Goal: Information Seeking & Learning: Learn about a topic

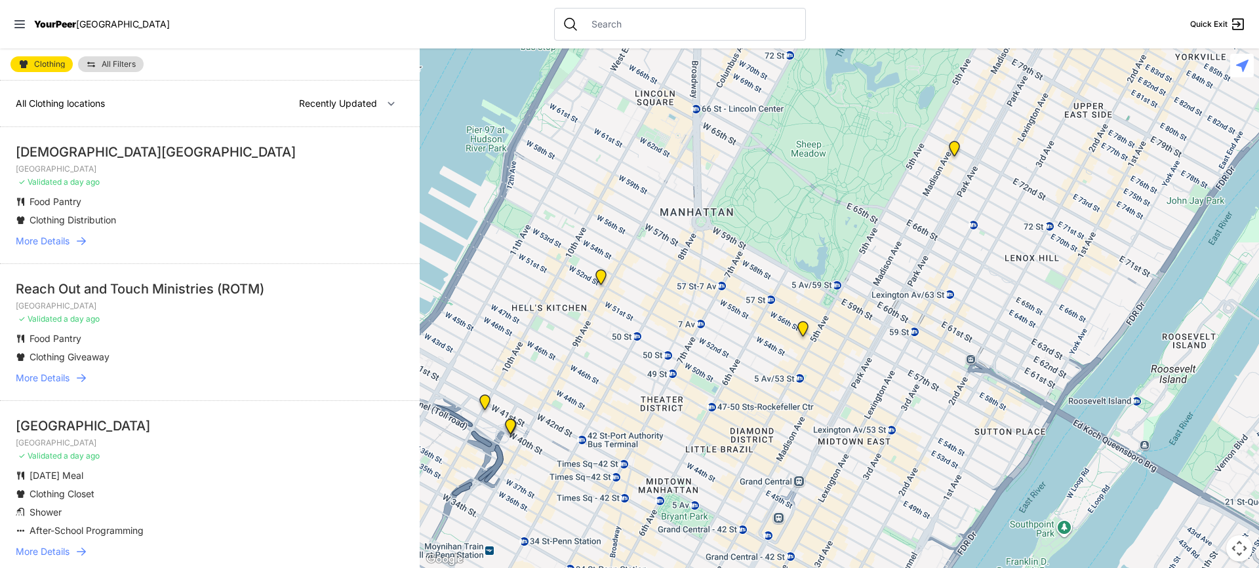
drag, startPoint x: 907, startPoint y: 406, endPoint x: 1121, endPoint y: -28, distance: 483.8
click at [1121, 0] on html "View map Close panel YourPeer [GEOGRAPHIC_DATA] Quick Exit Single Adult Familie…" at bounding box center [629, 284] width 1259 height 568
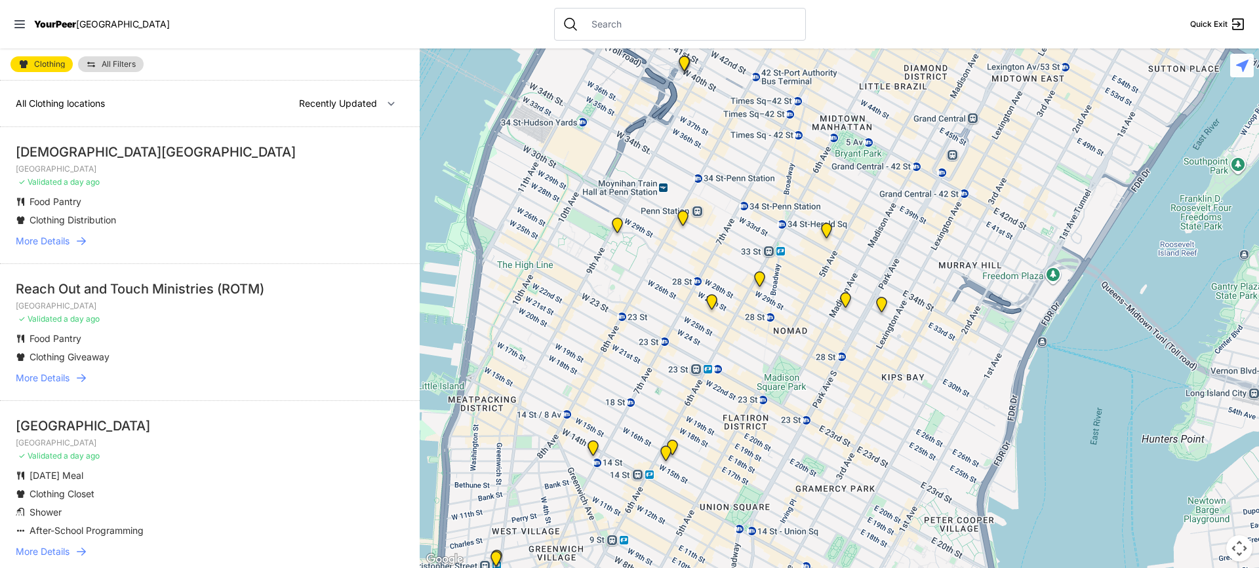
drag, startPoint x: 861, startPoint y: 405, endPoint x: 1025, endPoint y: 39, distance: 401.1
click at [1025, 39] on div "Close panel YourPeer [GEOGRAPHIC_DATA] Quick Exit Single Adult Families Soup Ki…" at bounding box center [629, 284] width 1259 height 568
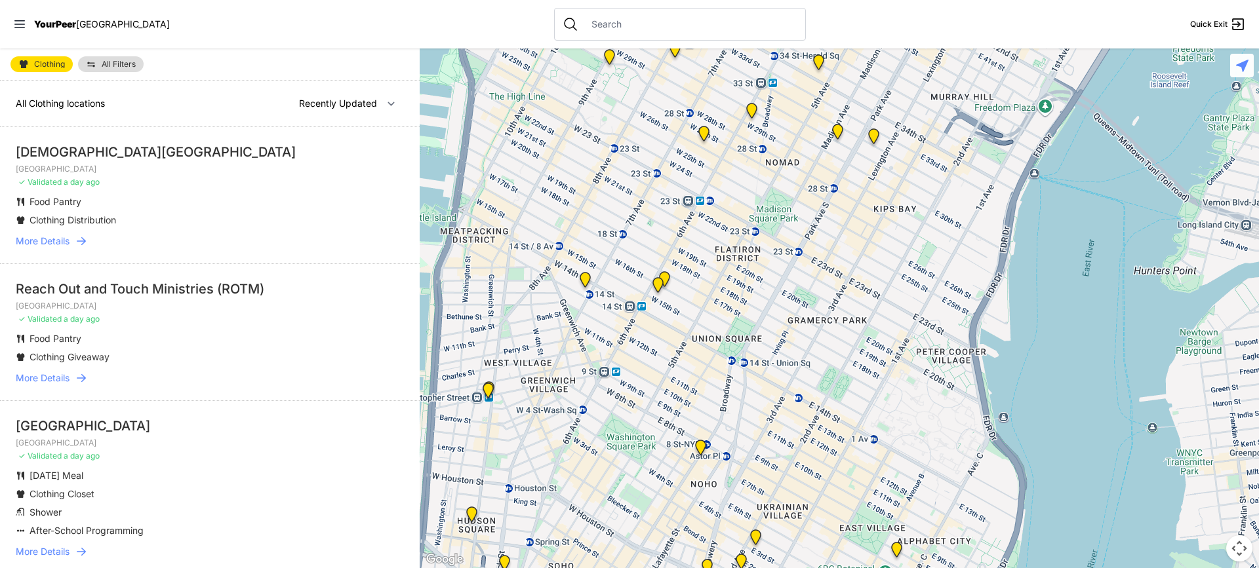
drag, startPoint x: 950, startPoint y: 300, endPoint x: 917, endPoint y: 267, distance: 46.4
click at [917, 267] on div at bounding box center [839, 309] width 839 height 520
click at [700, 445] on img "Harvey Milk High School" at bounding box center [700, 450] width 16 height 21
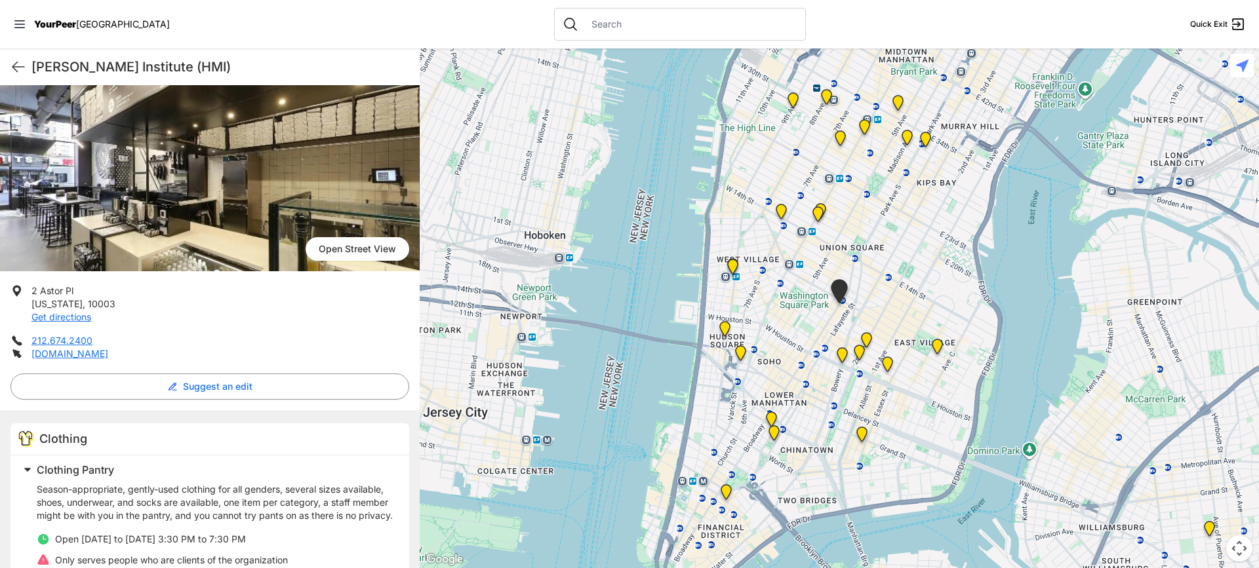
scroll to position [131, 0]
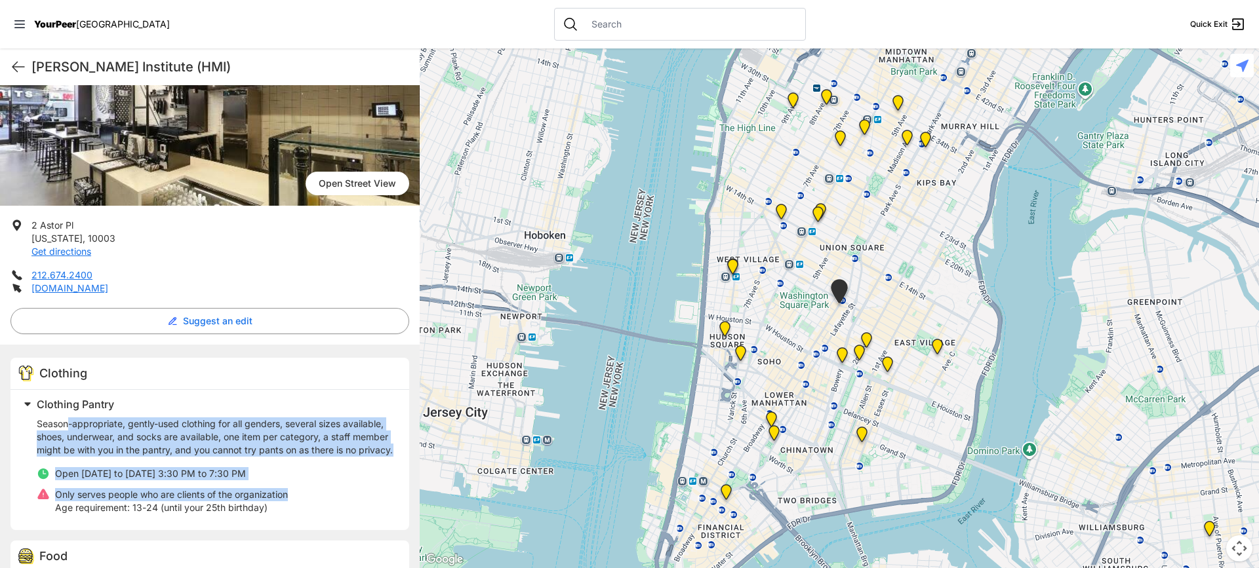
drag, startPoint x: 70, startPoint y: 427, endPoint x: 317, endPoint y: 507, distance: 259.2
click at [317, 507] on div "Season-appropriate, gently-used clothing for all genders, several sizes availab…" at bounding box center [215, 466] width 357 height 97
click at [317, 507] on li "Only serves people who are clients of the organization Age requirement: 13-24 (…" at bounding box center [215, 501] width 357 height 26
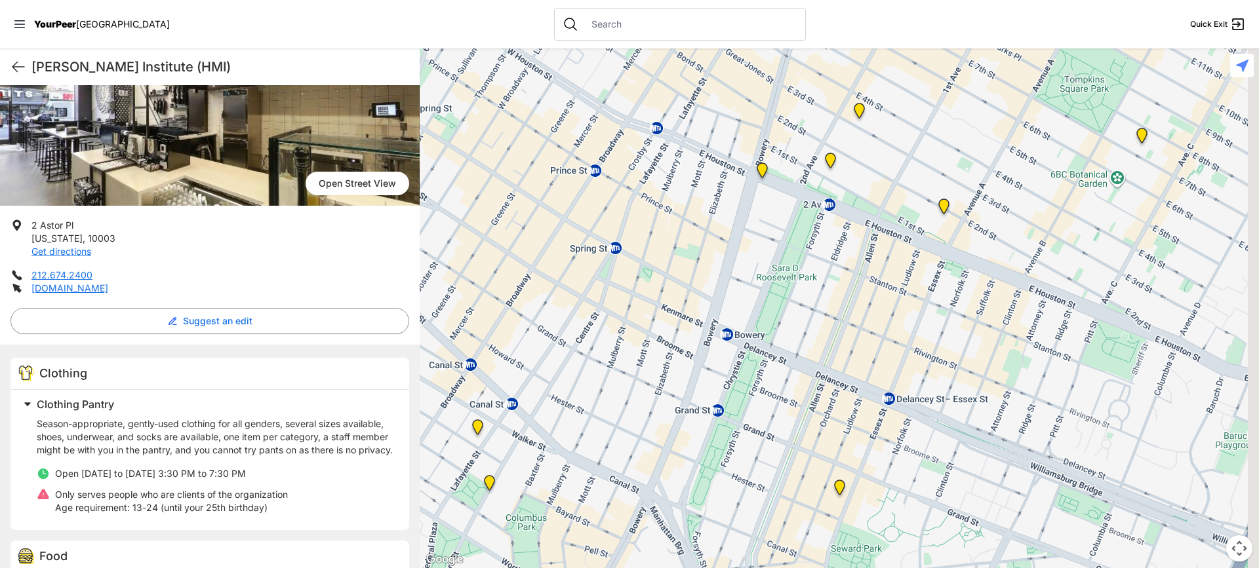
drag, startPoint x: 951, startPoint y: 509, endPoint x: 734, endPoint y: 592, distance: 232.2
click at [734, 568] on html "View map Close panel YourPeer [GEOGRAPHIC_DATA] Quick Exit Single Adult Familie…" at bounding box center [629, 284] width 1259 height 568
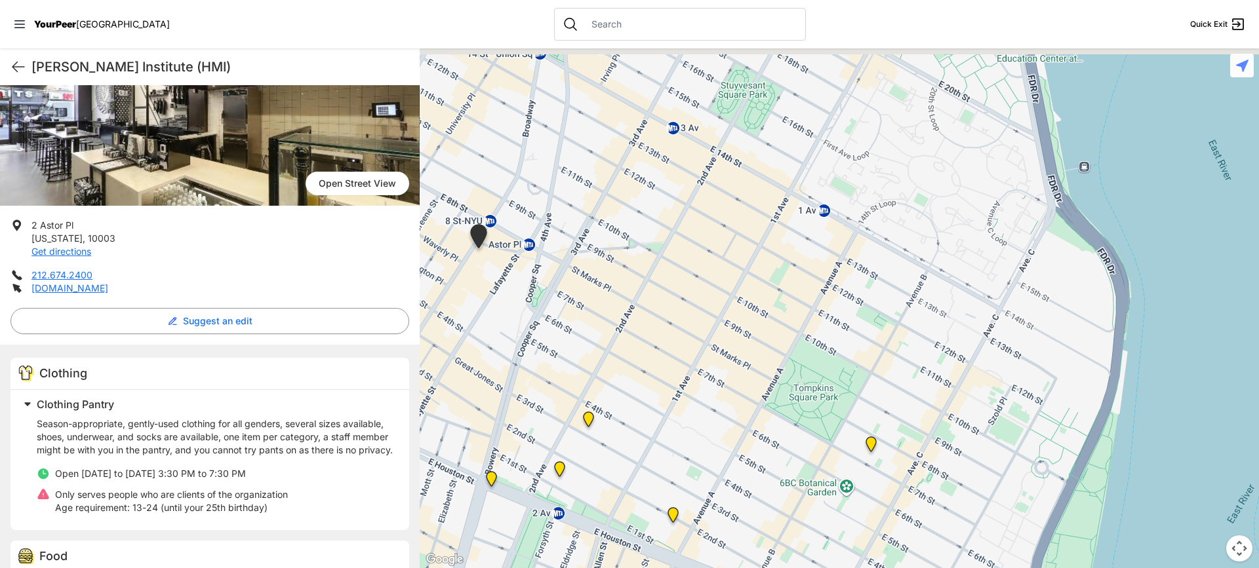
drag, startPoint x: 817, startPoint y: 340, endPoint x: 588, endPoint y: 594, distance: 341.6
click at [588, 568] on html "View map Close panel YourPeer [GEOGRAPHIC_DATA] Quick Exit Single Adult Familie…" at bounding box center [629, 284] width 1259 height 568
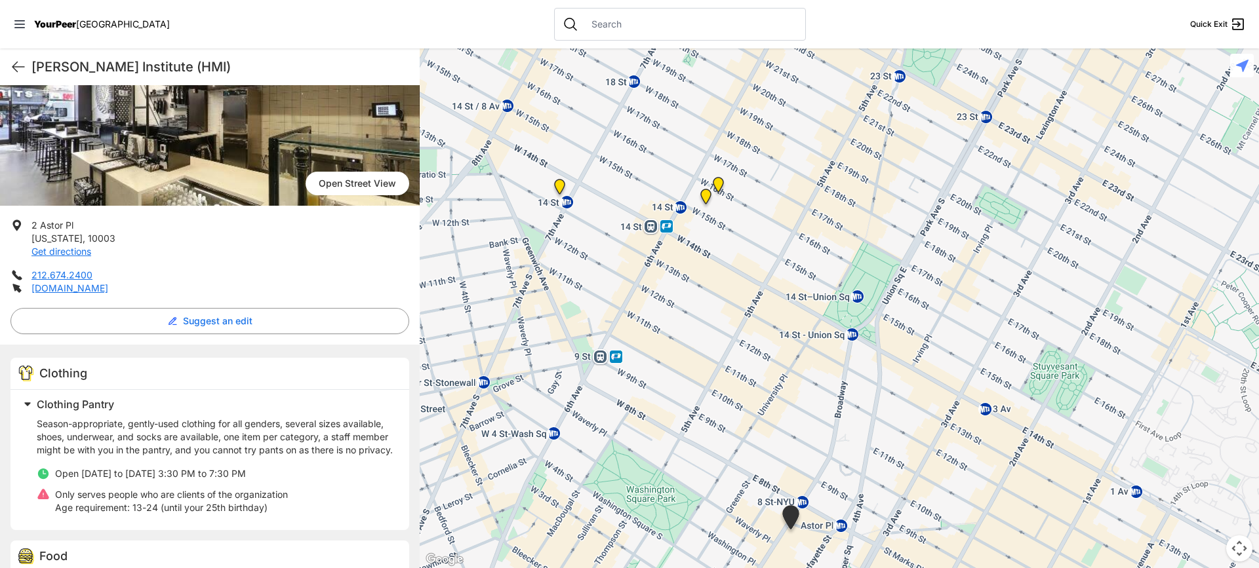
drag, startPoint x: 637, startPoint y: 294, endPoint x: 961, endPoint y: 576, distance: 428.9
click at [961, 568] on html "View map Close panel YourPeer [GEOGRAPHIC_DATA] Quick Exit Single Adult Familie…" at bounding box center [629, 284] width 1259 height 568
click at [717, 178] on img "Church of St. Francis Xavier - Front Entrance" at bounding box center [718, 187] width 16 height 21
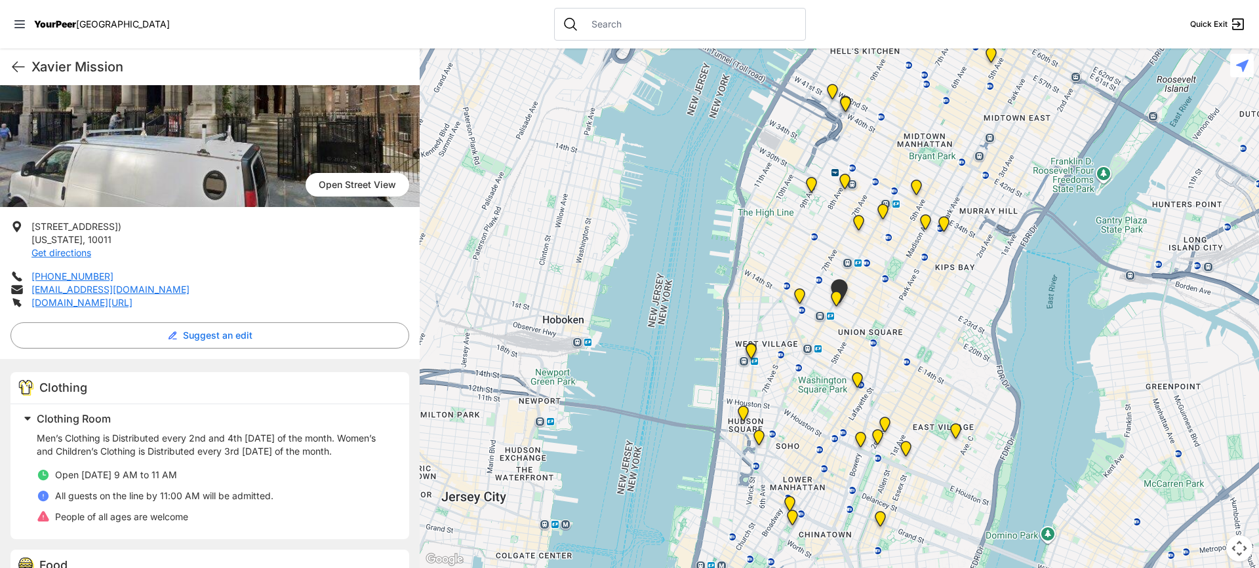
scroll to position [131, 0]
drag, startPoint x: 224, startPoint y: 452, endPoint x: 244, endPoint y: 447, distance: 20.4
click at [244, 447] on p "Men’s Clothing is Distributed every 2nd and 4th [DATE] of the month. Women’s an…" at bounding box center [215, 444] width 357 height 26
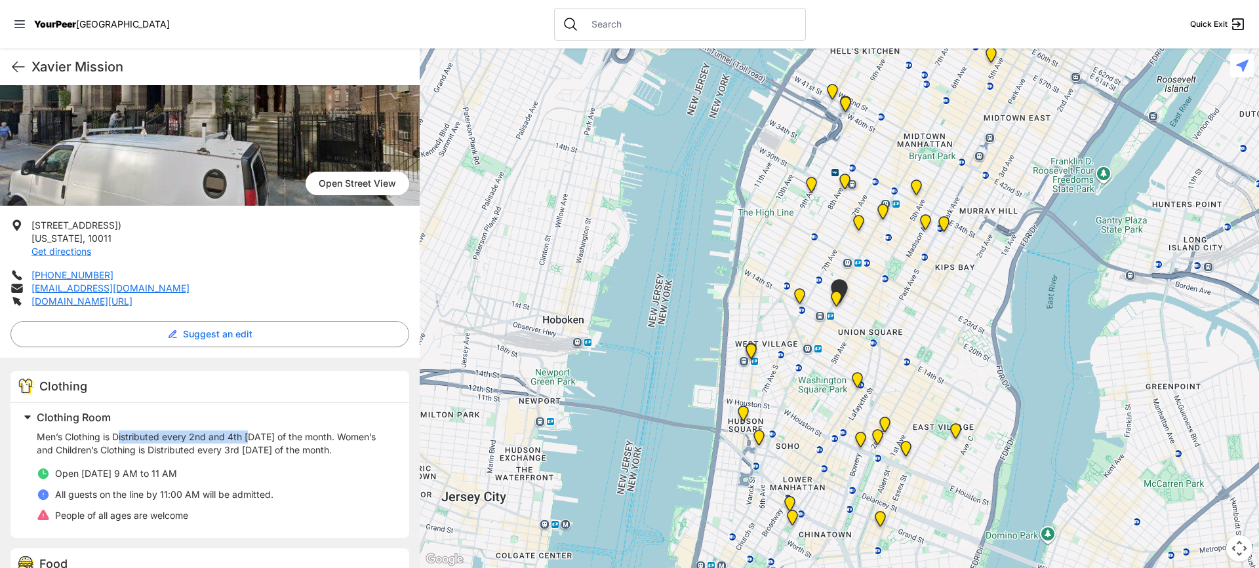
drag, startPoint x: 120, startPoint y: 437, endPoint x: 249, endPoint y: 435, distance: 129.2
click at [249, 435] on p "Men’s Clothing is Distributed every 2nd and 4th [DATE] of the month. Women’s an…" at bounding box center [215, 444] width 357 height 26
drag, startPoint x: 340, startPoint y: 437, endPoint x: 258, endPoint y: 448, distance: 82.6
click at [258, 448] on p "Men’s Clothing is Distributed every 2nd and 4th [DATE] of the month. Women’s an…" at bounding box center [215, 444] width 357 height 26
click at [258, 447] on p "Men’s Clothing is Distributed every 2nd and 4th [DATE] of the month. Women’s an…" at bounding box center [215, 444] width 357 height 26
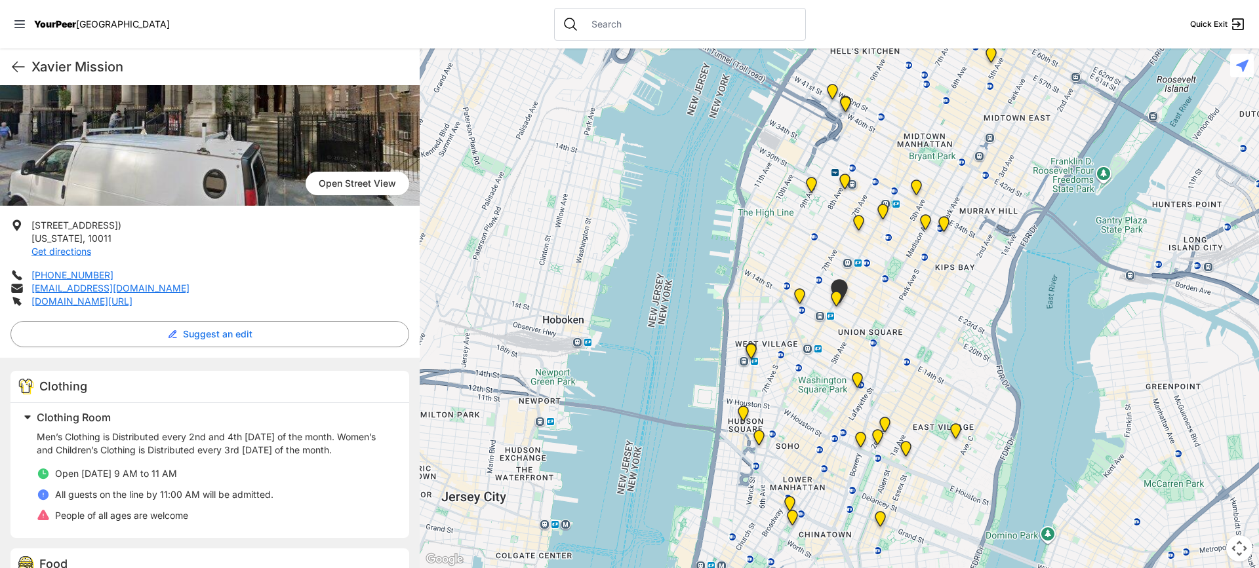
click at [833, 297] on img "Back of the Church" at bounding box center [836, 301] width 16 height 21
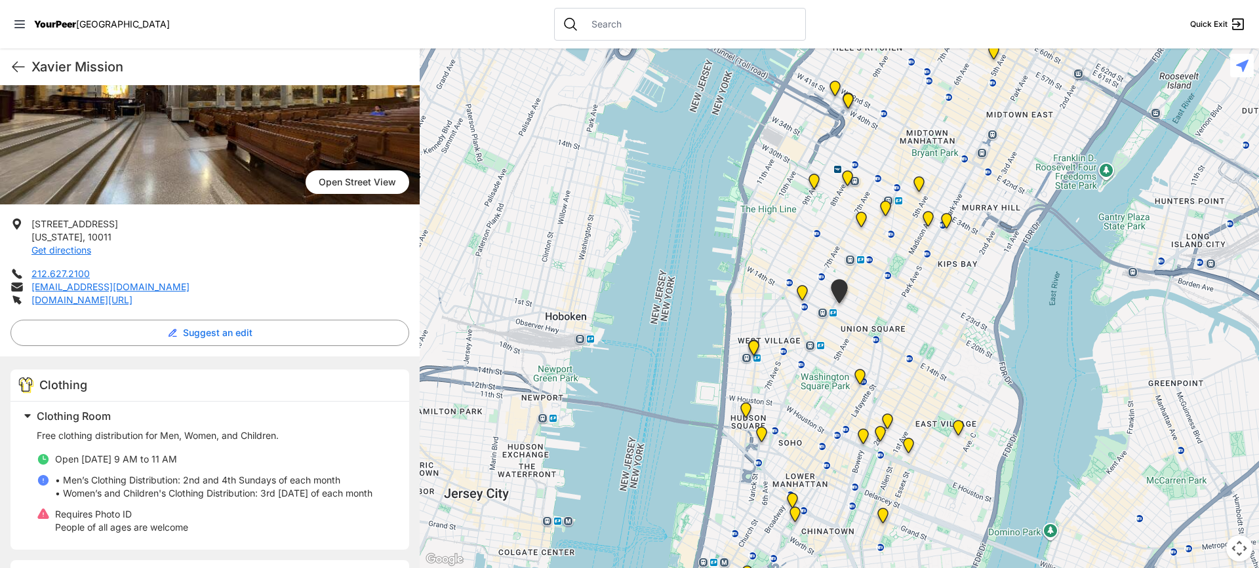
scroll to position [328, 0]
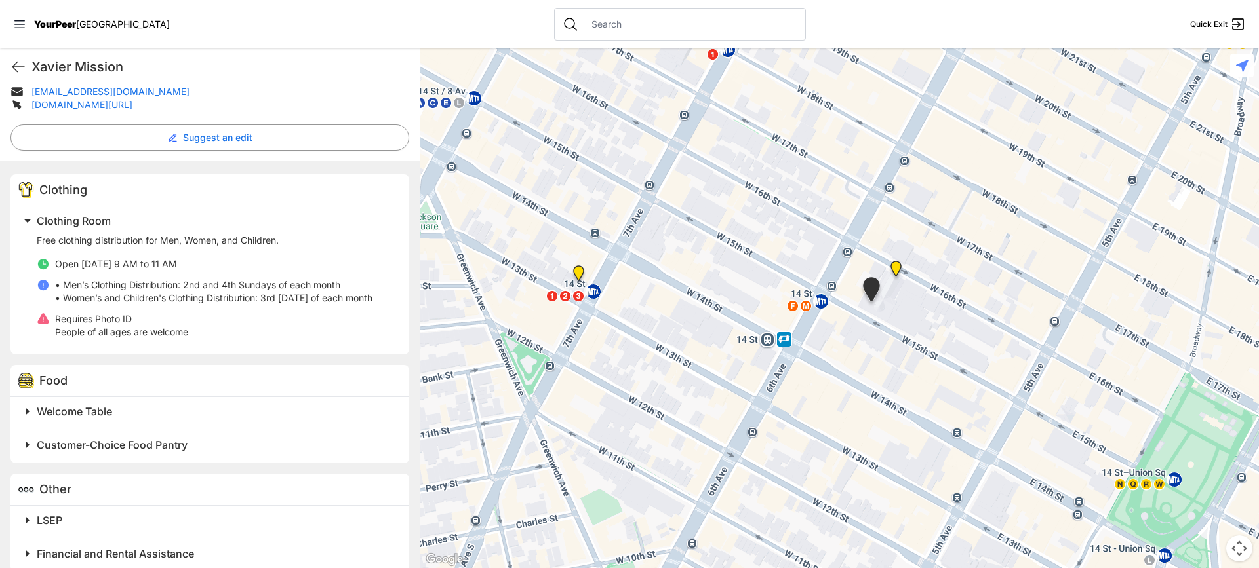
click at [576, 271] on img "Church of the Village" at bounding box center [578, 276] width 16 height 21
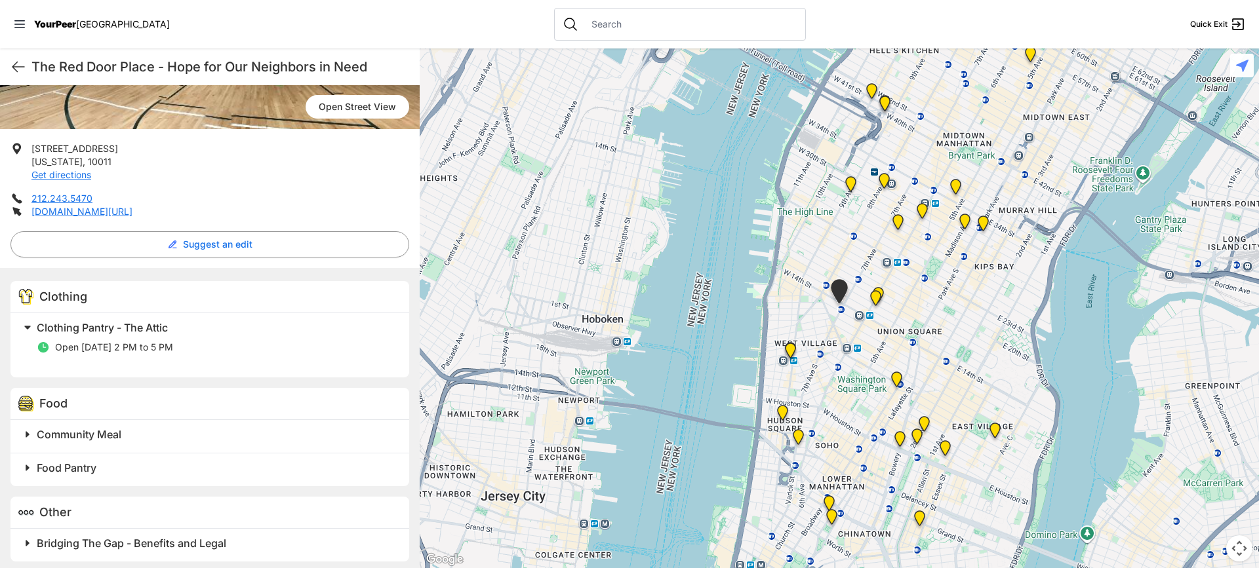
scroll to position [214, 0]
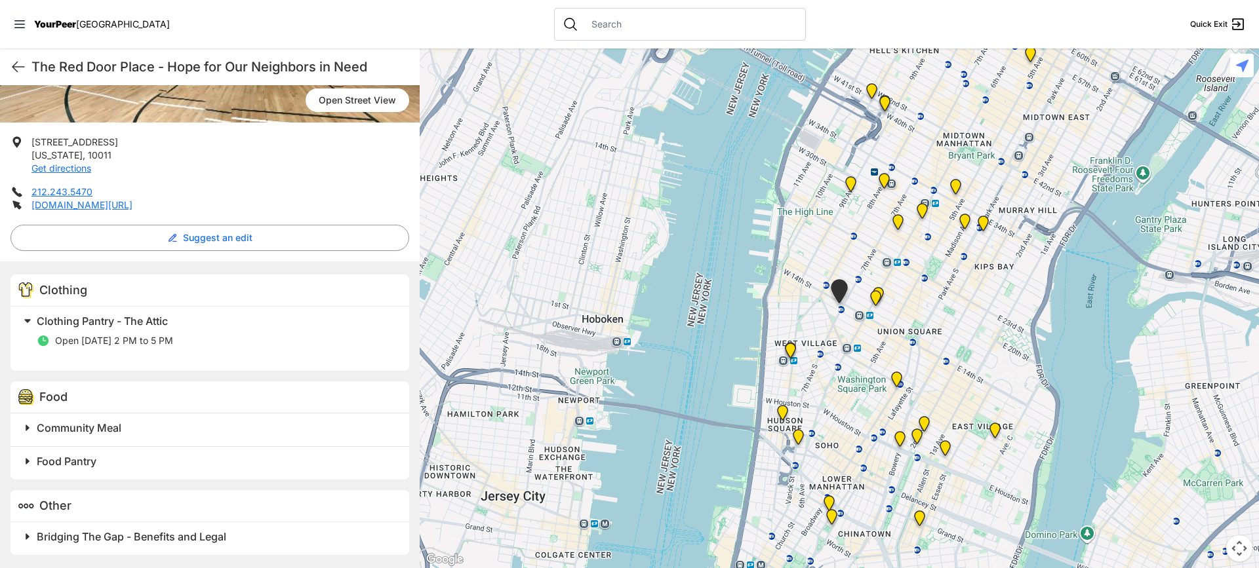
click at [28, 321] on span at bounding box center [191, 321] width 346 height 18
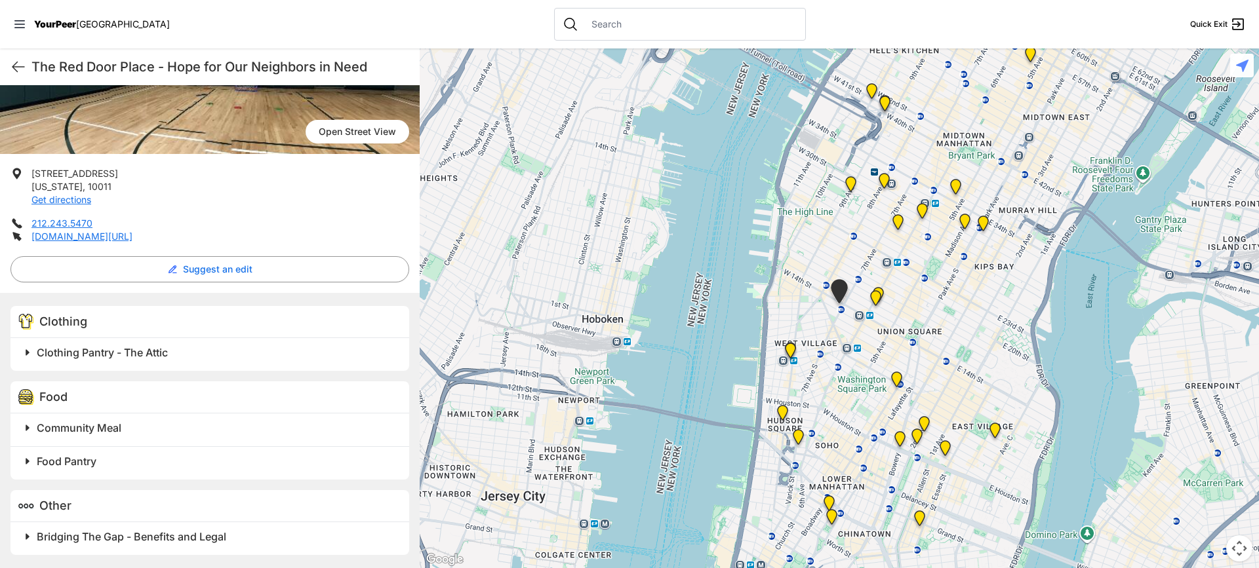
scroll to position [183, 0]
click at [30, 347] on span at bounding box center [191, 353] width 346 height 18
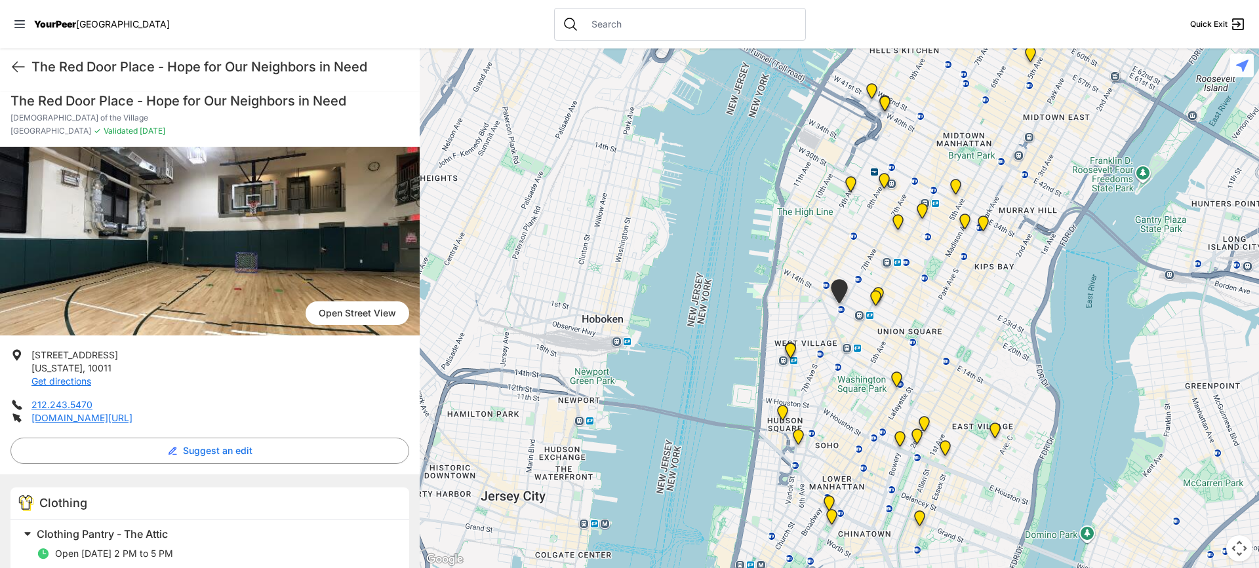
scroll to position [0, 0]
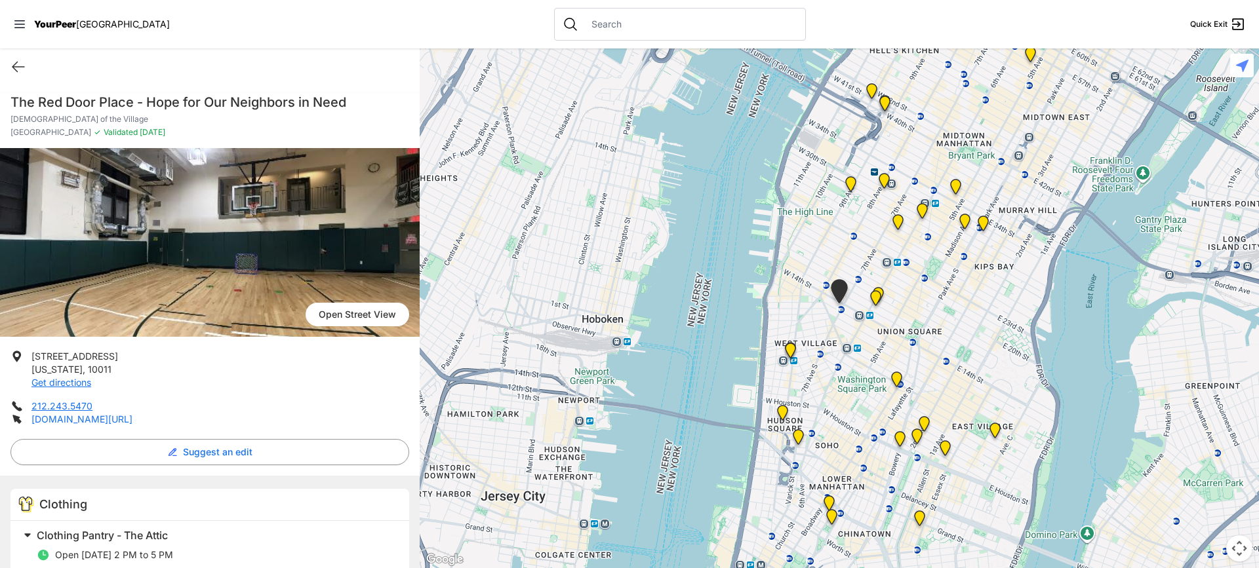
click at [66, 424] on link "[DOMAIN_NAME][URL]" at bounding box center [81, 419] width 101 height 11
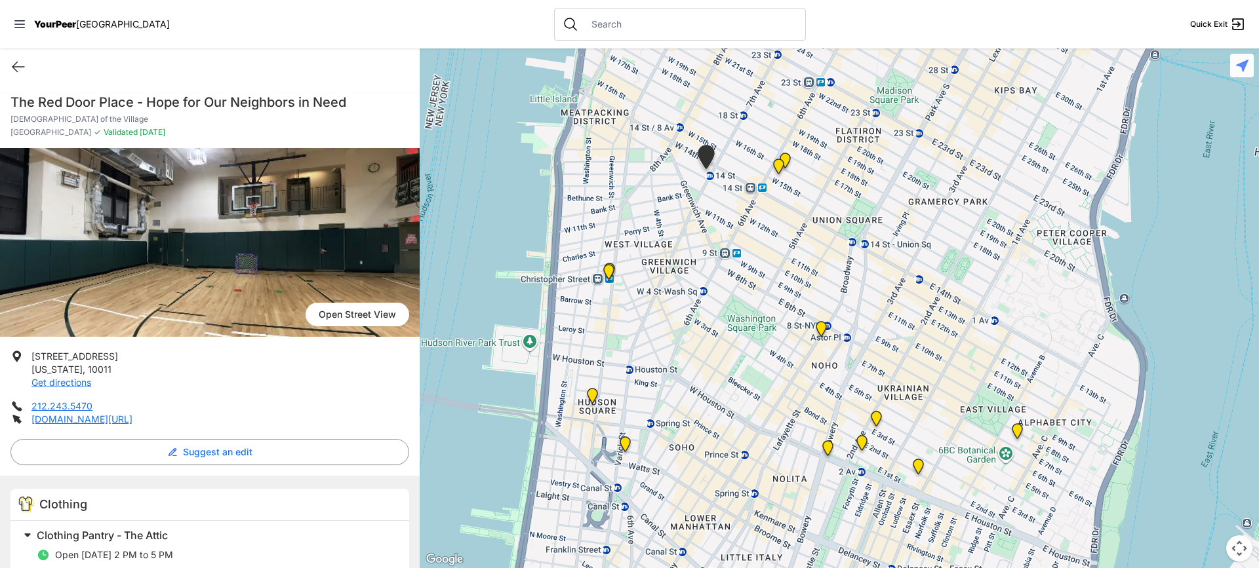
drag, startPoint x: 931, startPoint y: 371, endPoint x: 907, endPoint y: 288, distance: 86.1
click at [907, 288] on div at bounding box center [839, 309] width 839 height 520
click at [877, 415] on img "Maryhouse" at bounding box center [876, 420] width 16 height 21
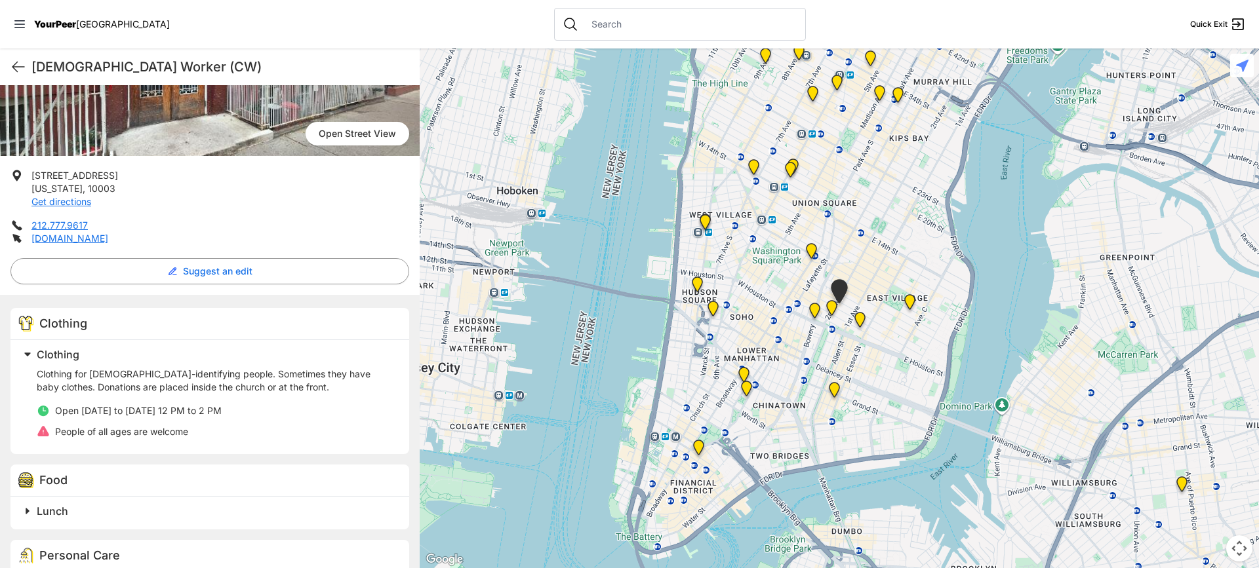
scroll to position [197, 0]
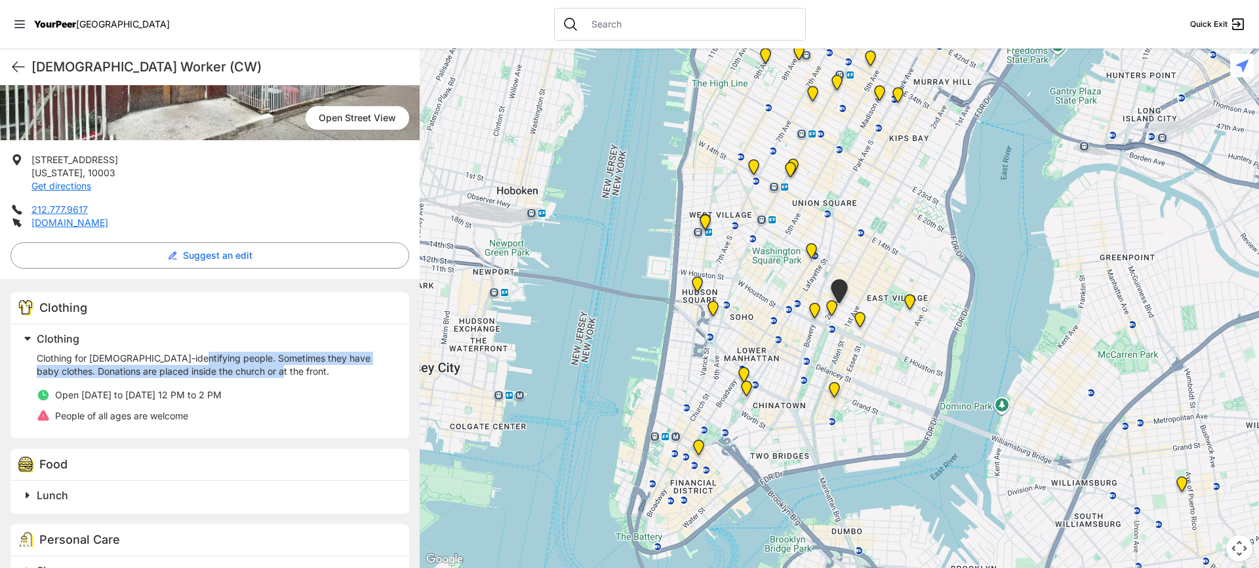
drag, startPoint x: 189, startPoint y: 358, endPoint x: 290, endPoint y: 374, distance: 102.3
click at [290, 374] on p "Clothing for [DEMOGRAPHIC_DATA]-identifying people. Sometimes they have baby cl…" at bounding box center [215, 365] width 357 height 26
click at [290, 375] on p "Clothing for [DEMOGRAPHIC_DATA]-identifying people. Sometimes they have baby cl…" at bounding box center [215, 365] width 357 height 26
click at [828, 311] on img "St. Joseph House" at bounding box center [831, 310] width 16 height 21
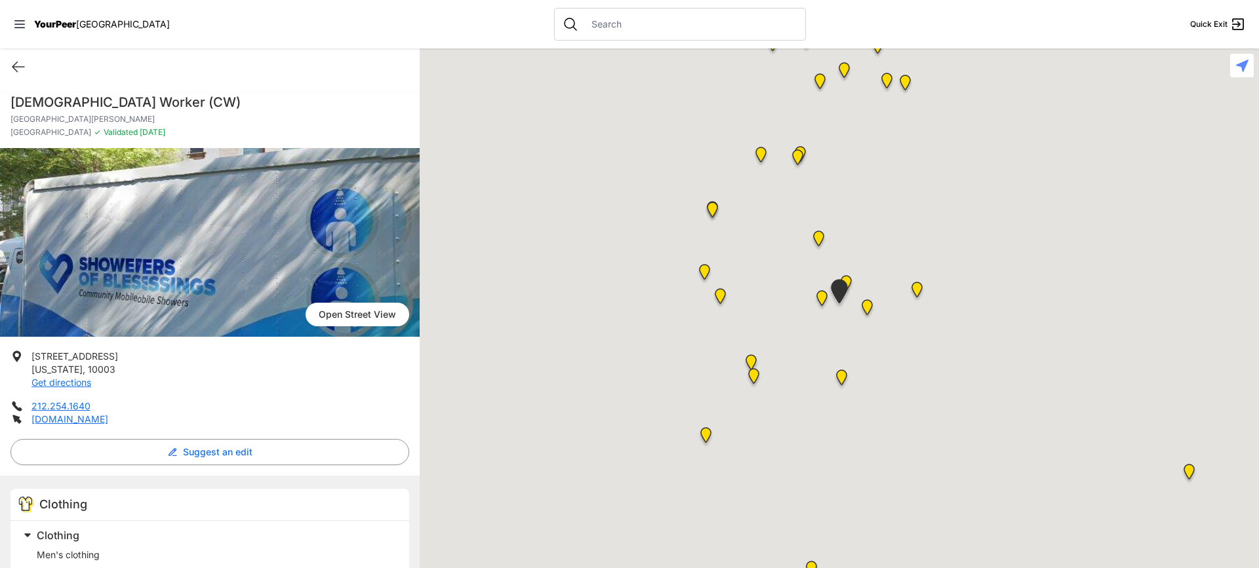
click at [831, 305] on div at bounding box center [839, 309] width 839 height 520
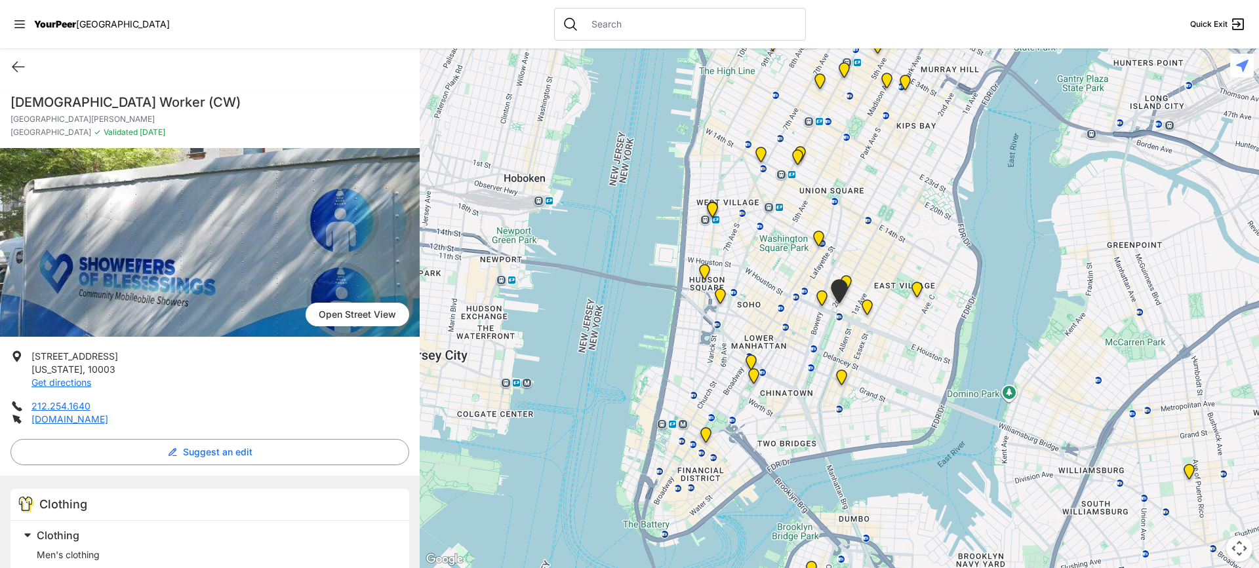
click at [821, 298] on img "Bowery Campus" at bounding box center [822, 300] width 16 height 21
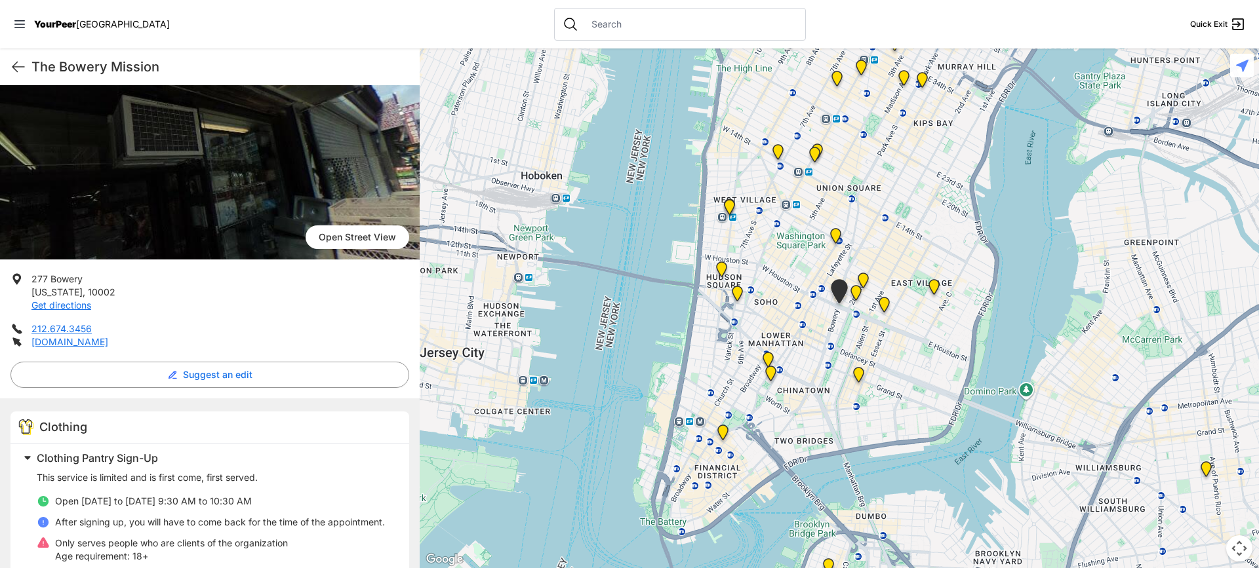
scroll to position [131, 0]
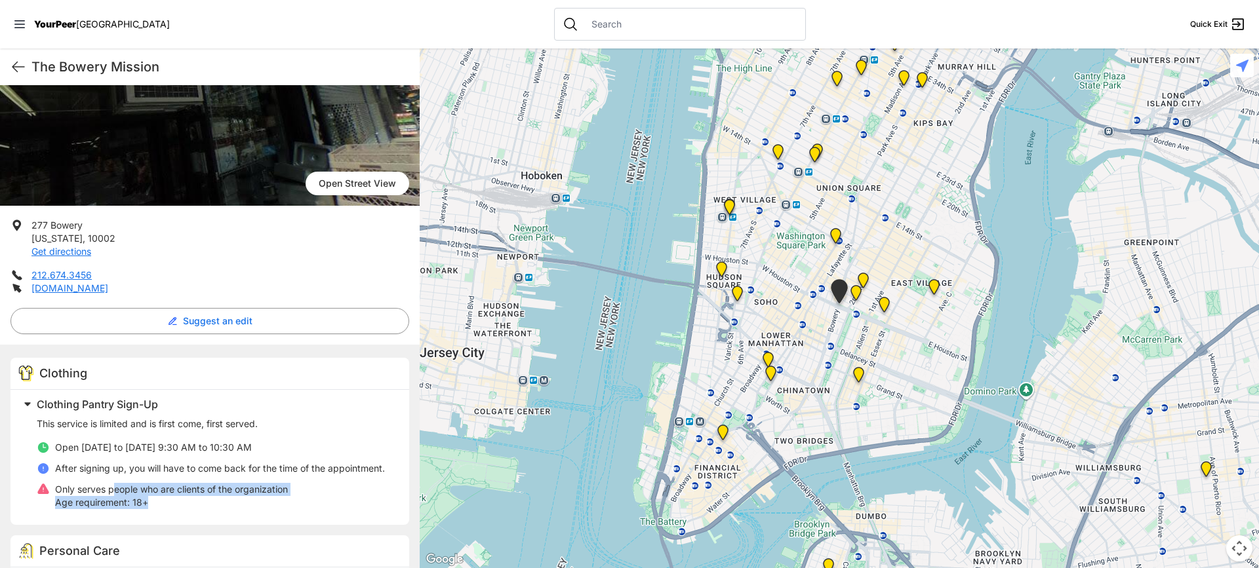
drag, startPoint x: 164, startPoint y: 501, endPoint x: 119, endPoint y: 492, distance: 45.4
click at [115, 494] on div "Only serves people who are clients of the organization Age requirement: 18+" at bounding box center [171, 496] width 233 height 26
click at [882, 303] on img "University Community Social Services (UCSS)" at bounding box center [884, 307] width 16 height 21
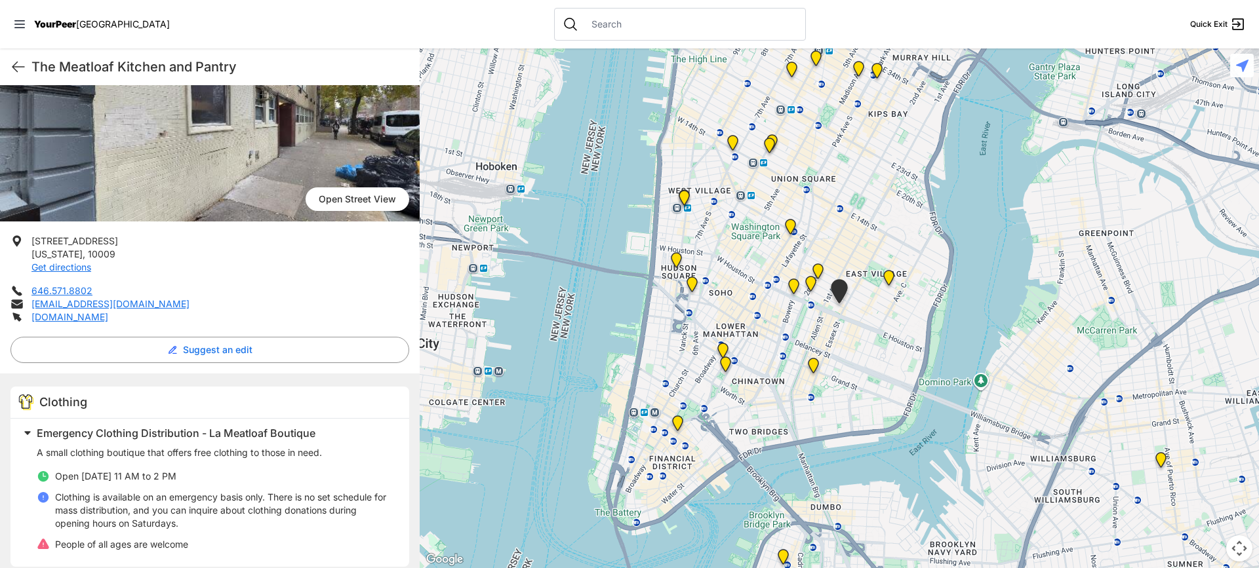
scroll to position [131, 0]
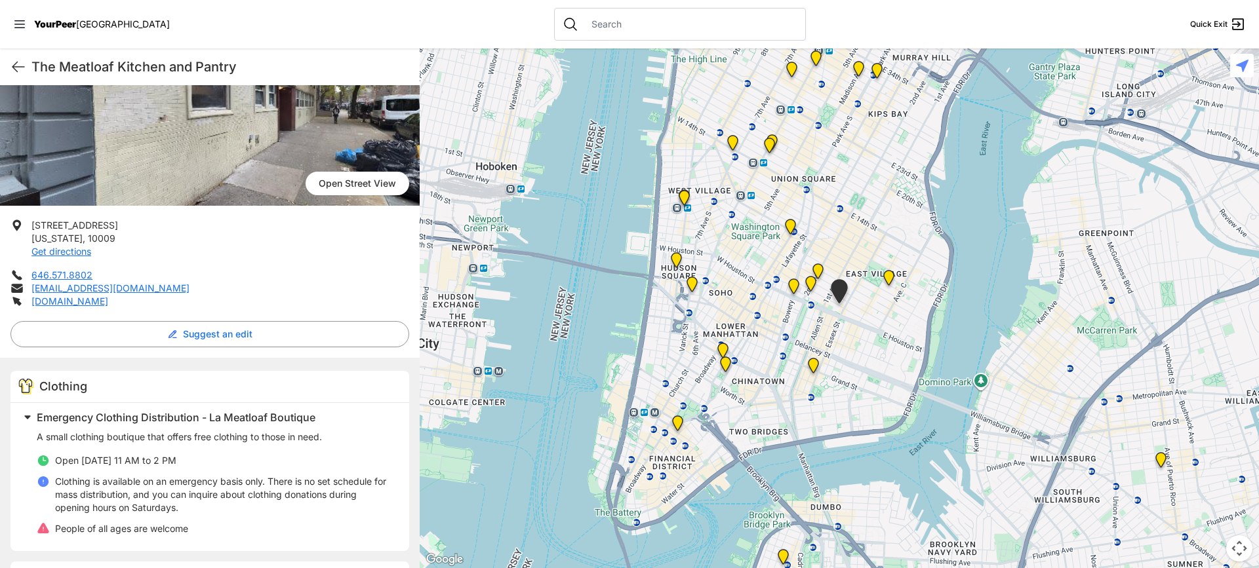
click at [889, 275] on img "Manhattan" at bounding box center [888, 280] width 16 height 21
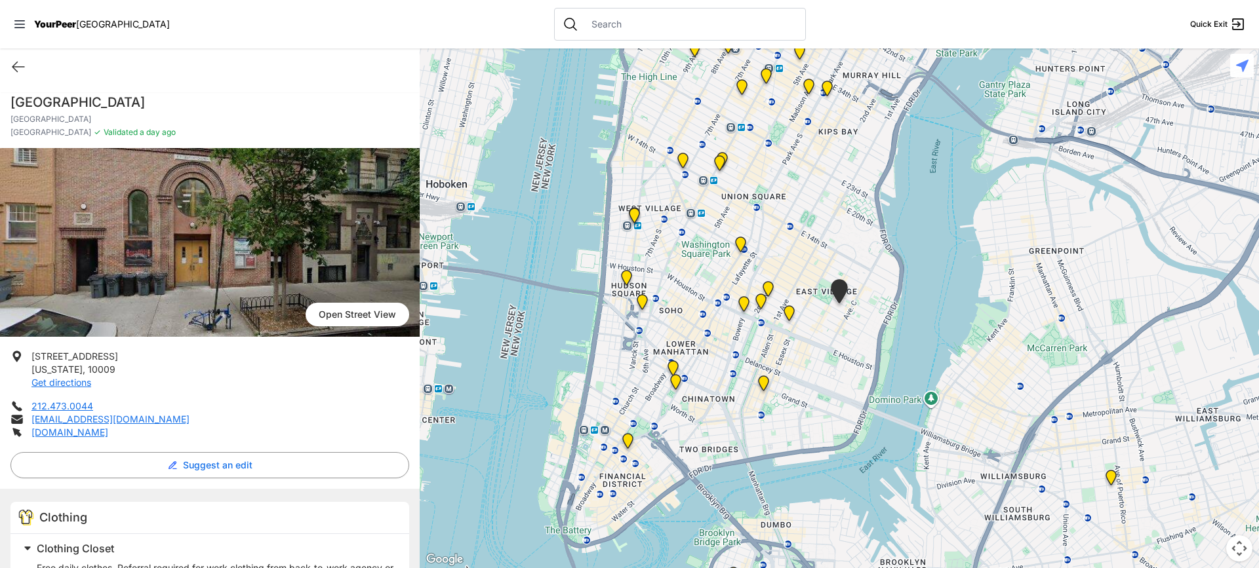
scroll to position [197, 0]
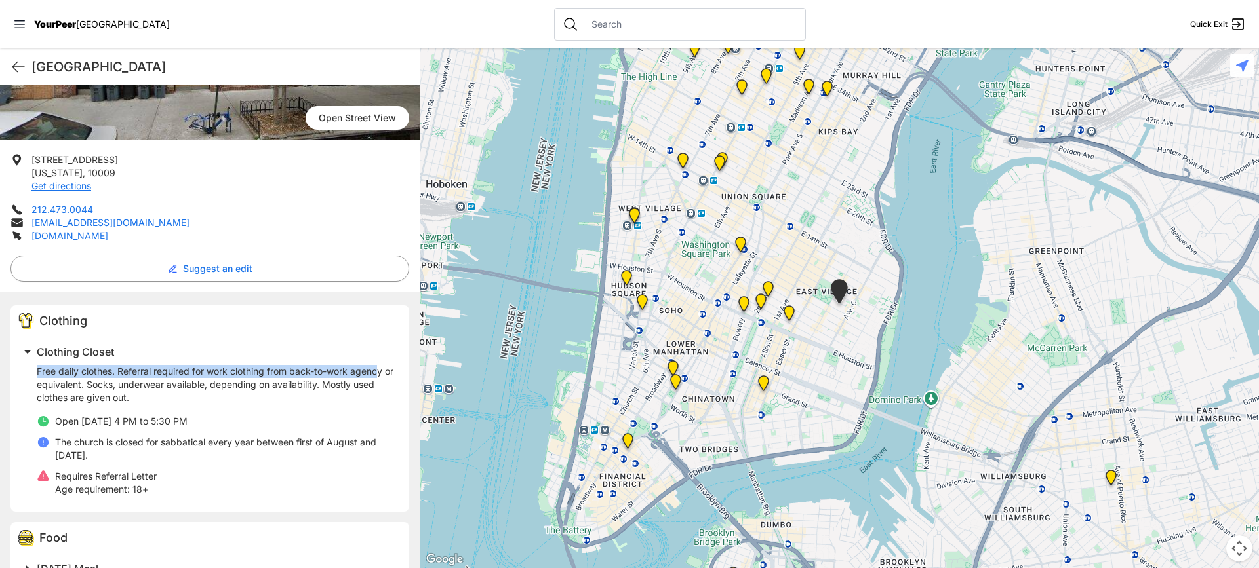
drag, startPoint x: 26, startPoint y: 368, endPoint x: 380, endPoint y: 366, distance: 354.0
click at [380, 366] on div "Clothing Closet Free daily clothes. Referral required for work clothing from ba…" at bounding box center [205, 422] width 375 height 159
click at [354, 372] on p "Free daily clothes. Referral required for work clothing from back-to-work agenc…" at bounding box center [215, 384] width 357 height 39
drag, startPoint x: 149, startPoint y: 456, endPoint x: 33, endPoint y: 442, distance: 117.5
click at [33, 442] on div "Clothing Closet Free daily clothes. Referral required for work clothing from ba…" at bounding box center [205, 422] width 375 height 159
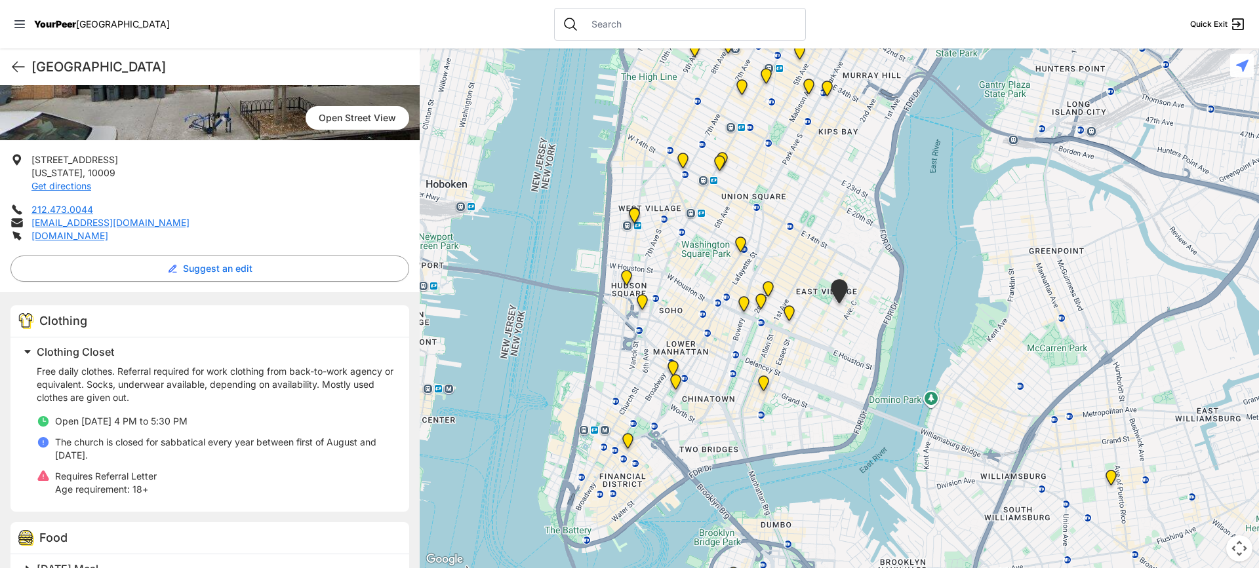
click at [135, 450] on p "The church is closed for sabbatical every year between first of August and [DAT…" at bounding box center [224, 449] width 338 height 26
click at [764, 286] on img "Maryhouse" at bounding box center [768, 291] width 16 height 21
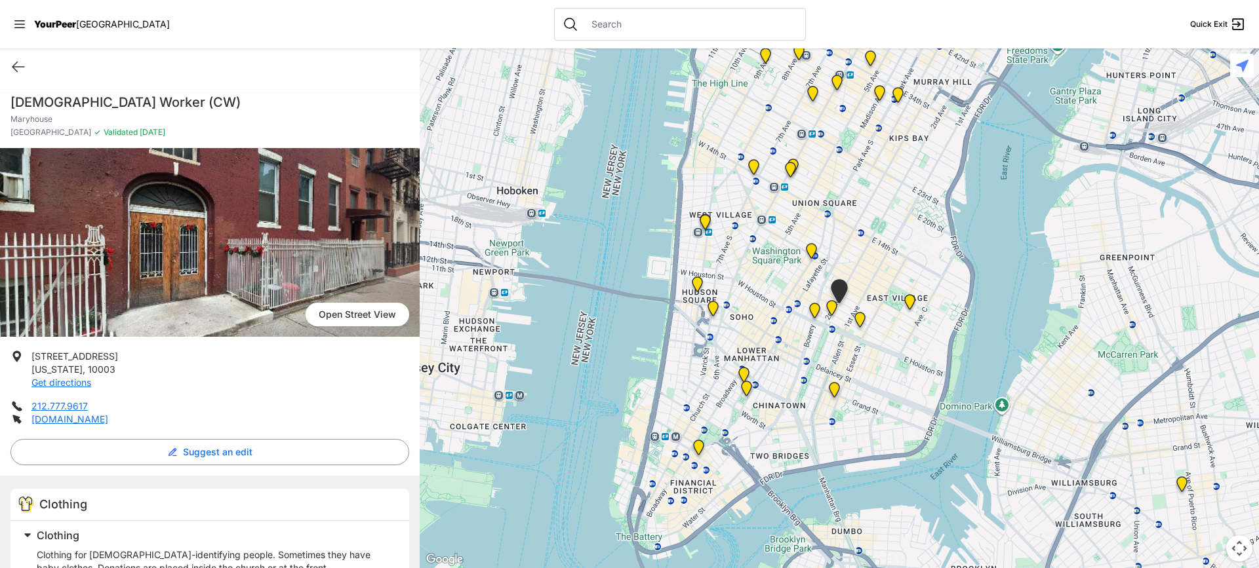
click at [911, 302] on img "Manhattan" at bounding box center [909, 304] width 16 height 21
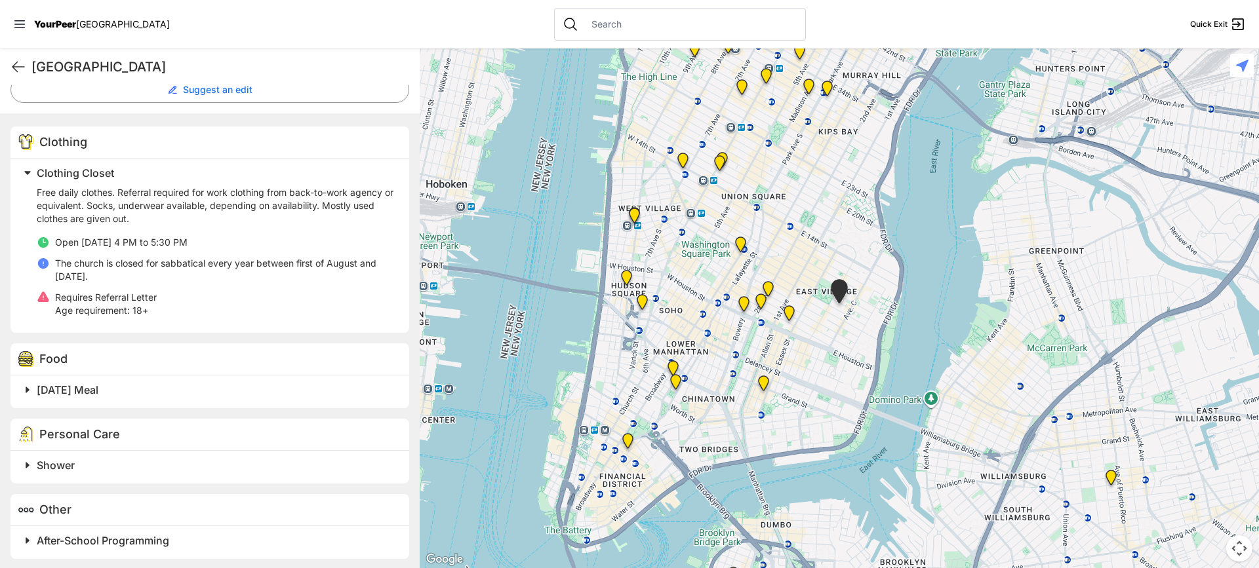
scroll to position [380, 0]
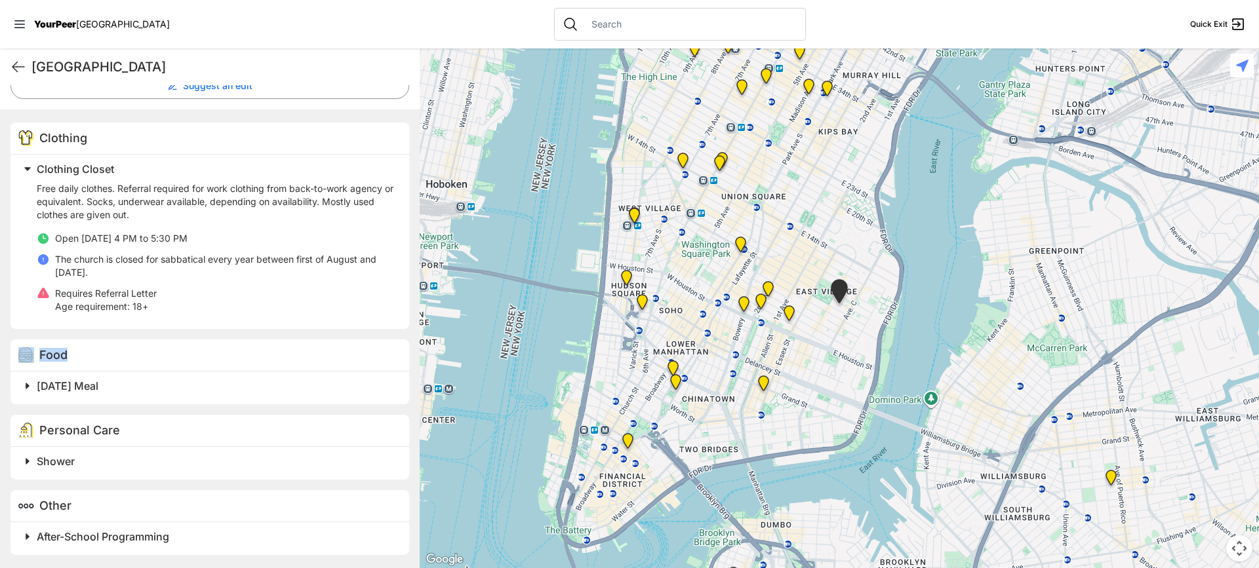
drag, startPoint x: 36, startPoint y: 353, endPoint x: 93, endPoint y: 353, distance: 57.0
click at [93, 353] on div "Food" at bounding box center [209, 356] width 399 height 32
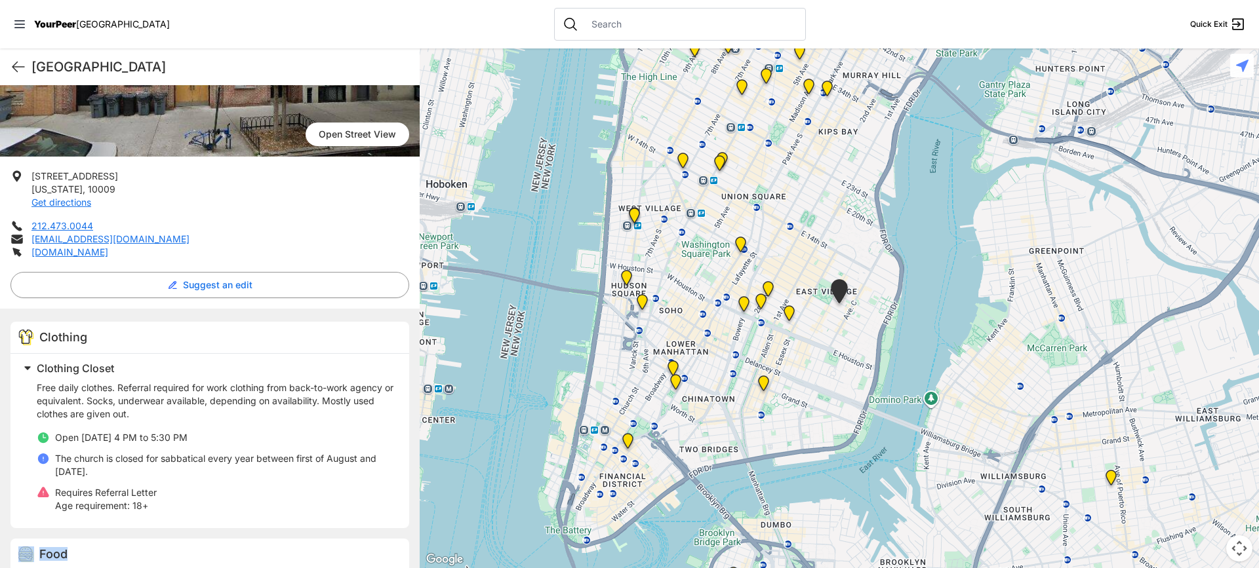
scroll to position [183, 0]
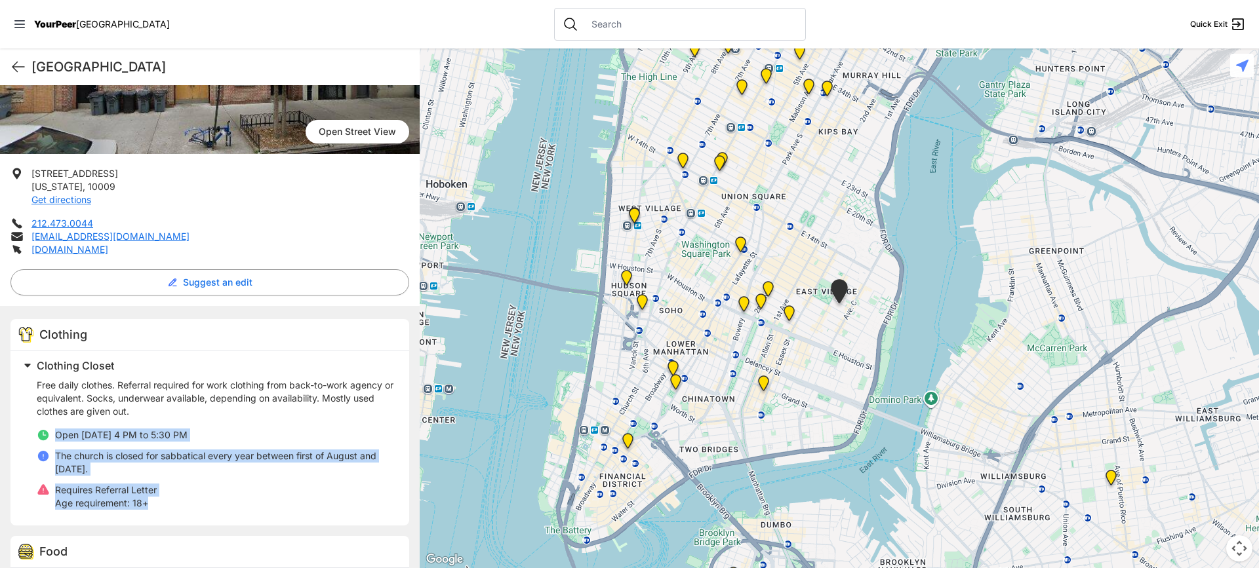
drag, startPoint x: 56, startPoint y: 434, endPoint x: 235, endPoint y: 502, distance: 191.3
click at [235, 502] on ul "Open [DATE] 4 PM to 5:30 PM The [DEMOGRAPHIC_DATA] is closed for sabbatical eve…" at bounding box center [215, 469] width 357 height 81
click at [219, 506] on li "Requires Referral Letter Age requirement: 18+" at bounding box center [215, 497] width 357 height 26
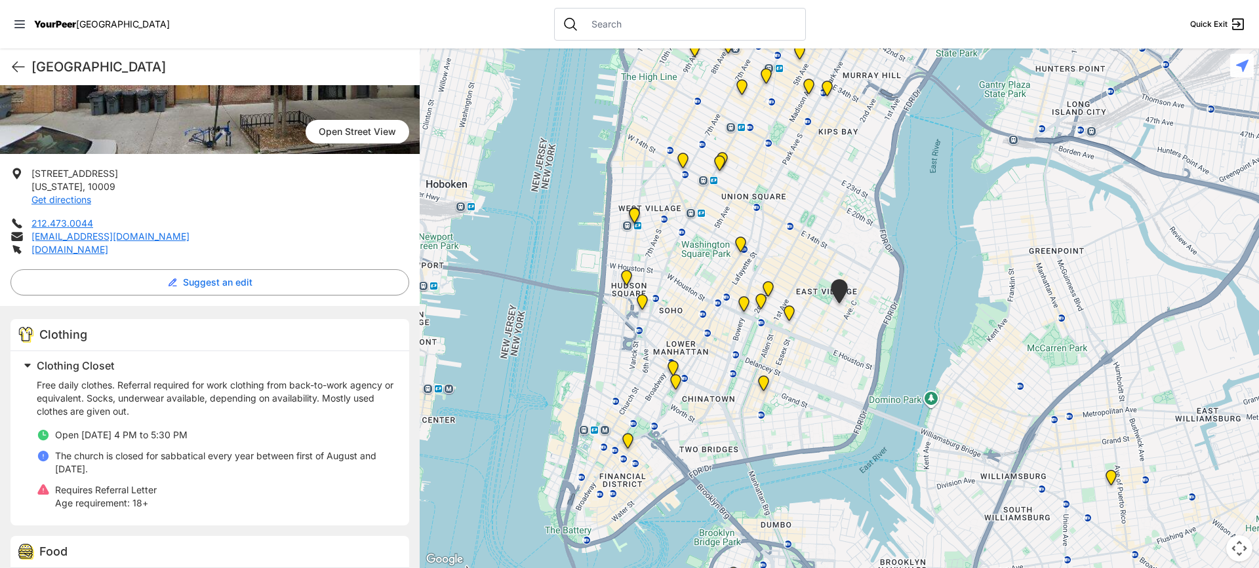
click at [744, 298] on img "Bowery Campus" at bounding box center [744, 306] width 16 height 21
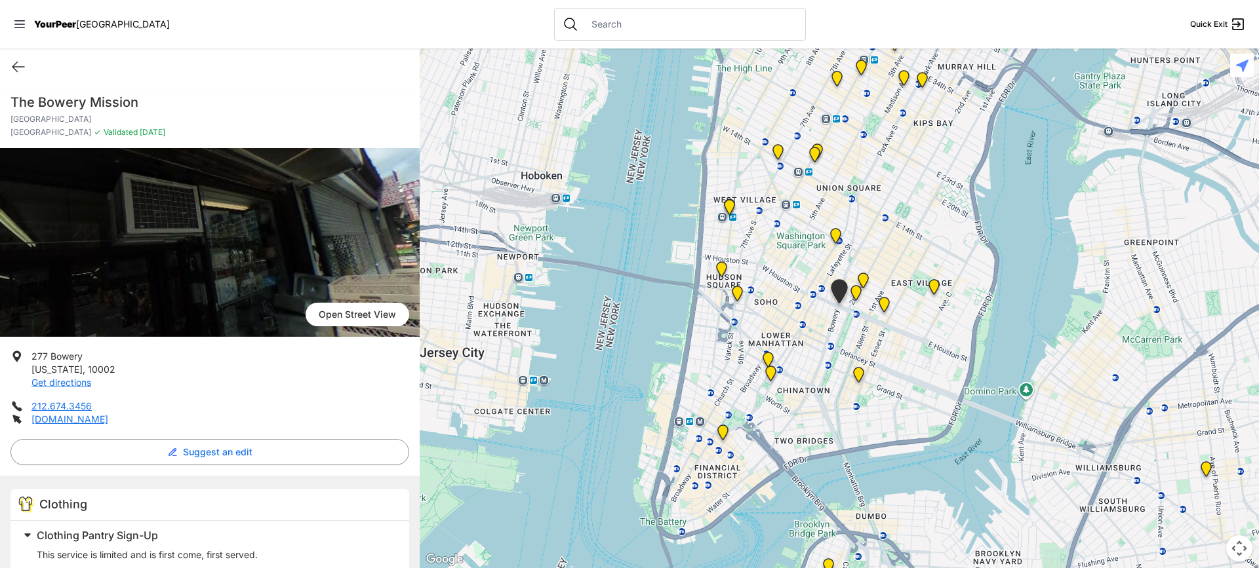
click at [865, 277] on img "Maryhouse" at bounding box center [863, 283] width 16 height 21
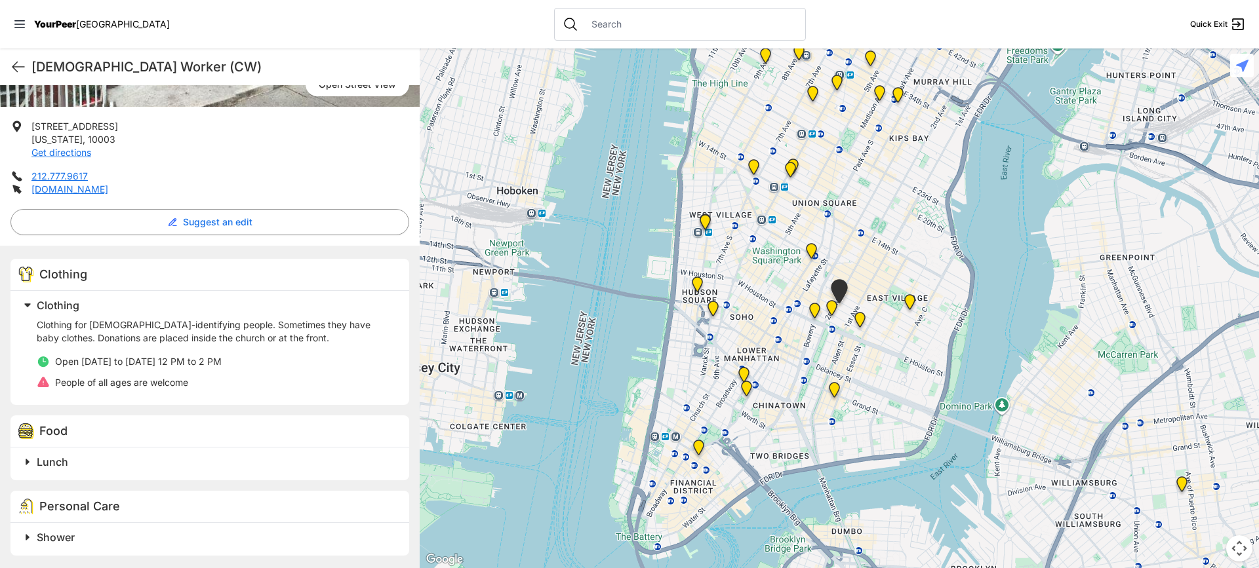
scroll to position [231, 0]
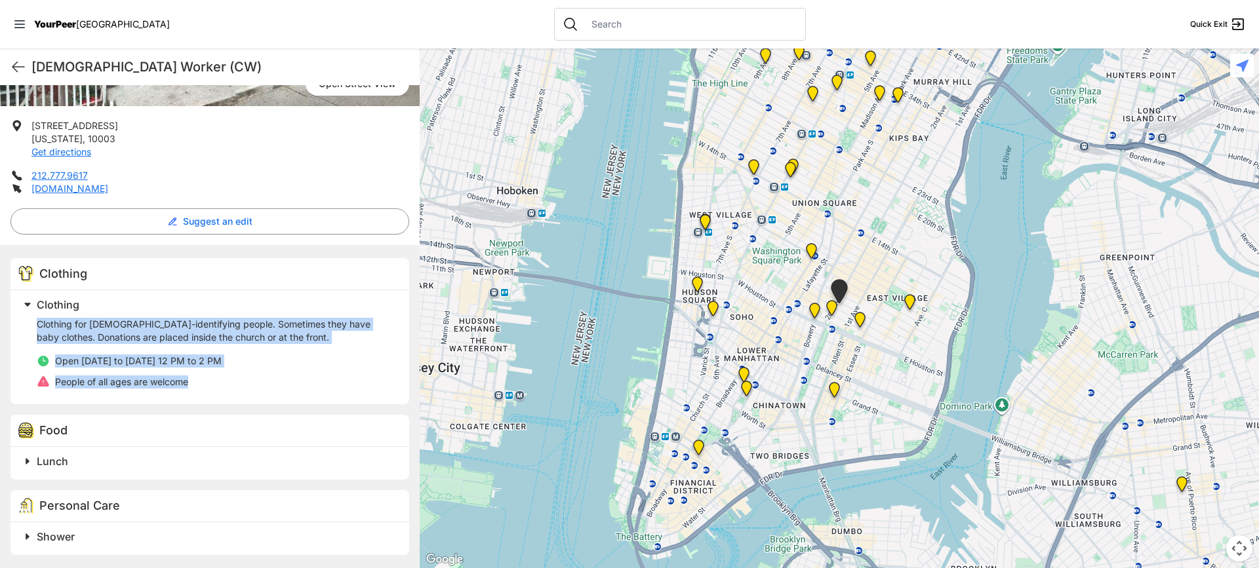
drag, startPoint x: 209, startPoint y: 378, endPoint x: 26, endPoint y: 323, distance: 191.2
click at [26, 323] on div "Clothing Clothing for [DEMOGRAPHIC_DATA]-identifying people. Sometimes they hav…" at bounding box center [205, 345] width 375 height 98
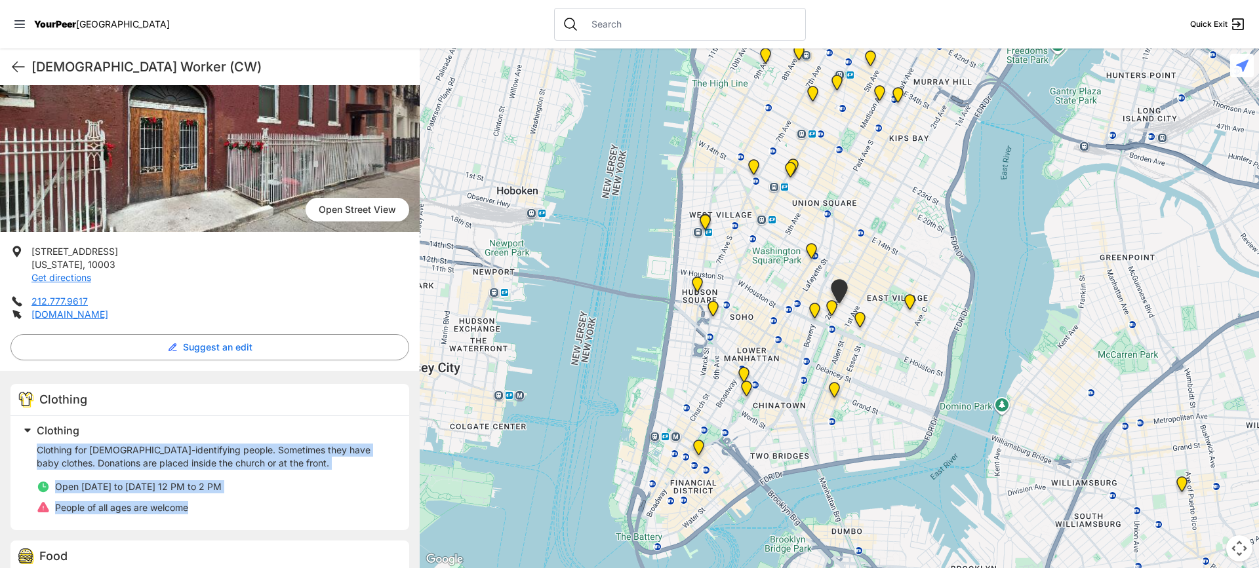
scroll to position [100, 0]
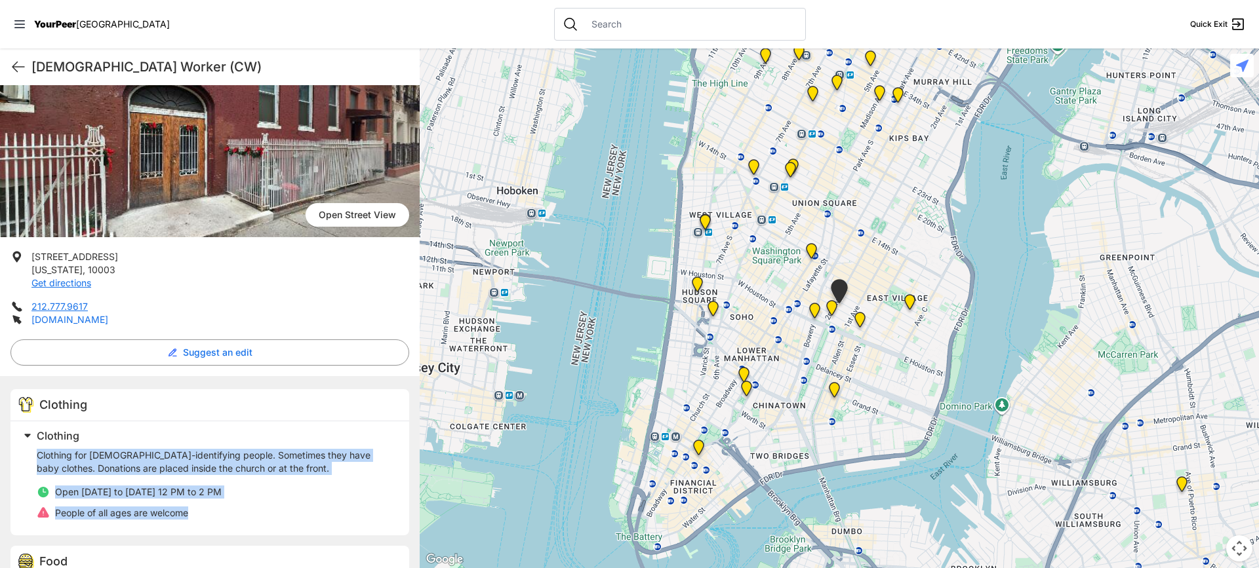
click at [96, 320] on link "[DOMAIN_NAME]" at bounding box center [69, 319] width 77 height 11
